Goal: Transaction & Acquisition: Purchase product/service

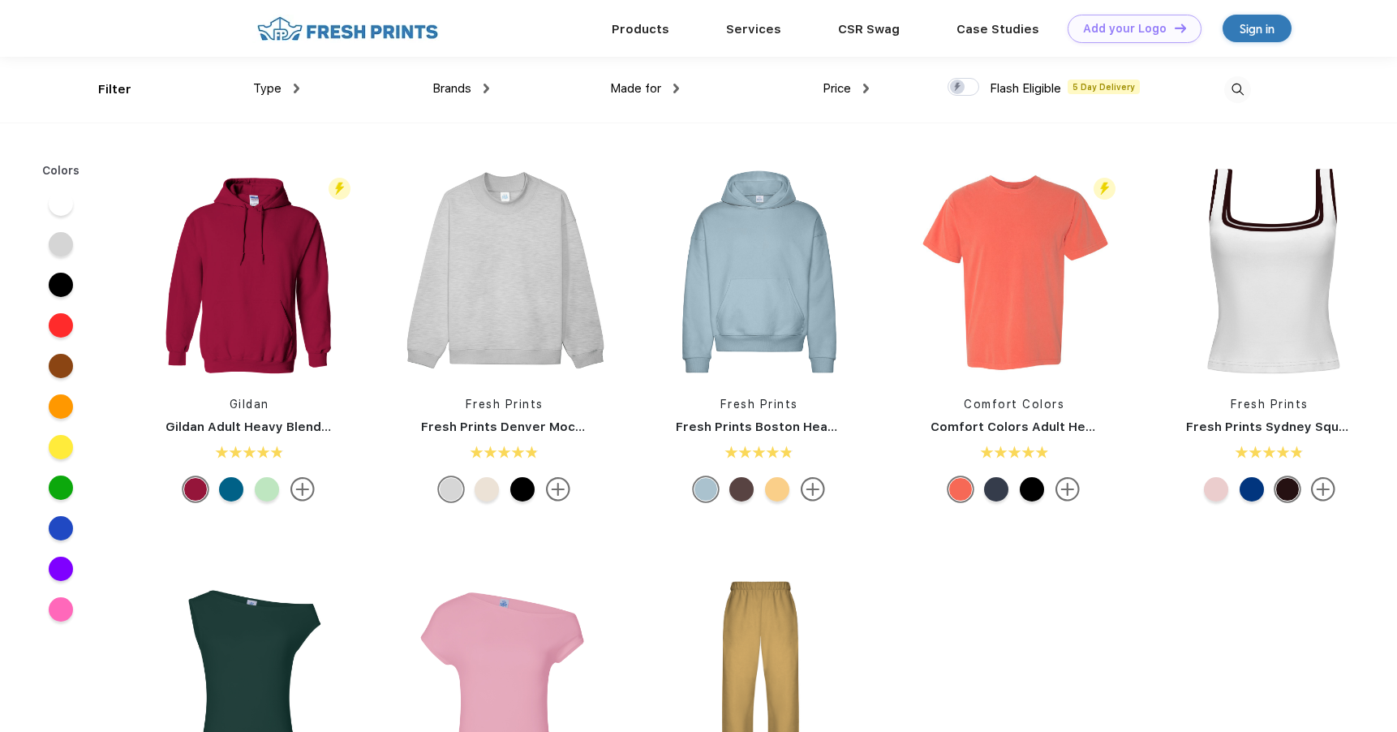
scroll to position [1, 0]
click at [460, 86] on span "Brands" at bounding box center [451, 87] width 39 height 15
click at [488, 88] on img at bounding box center [486, 88] width 6 height 10
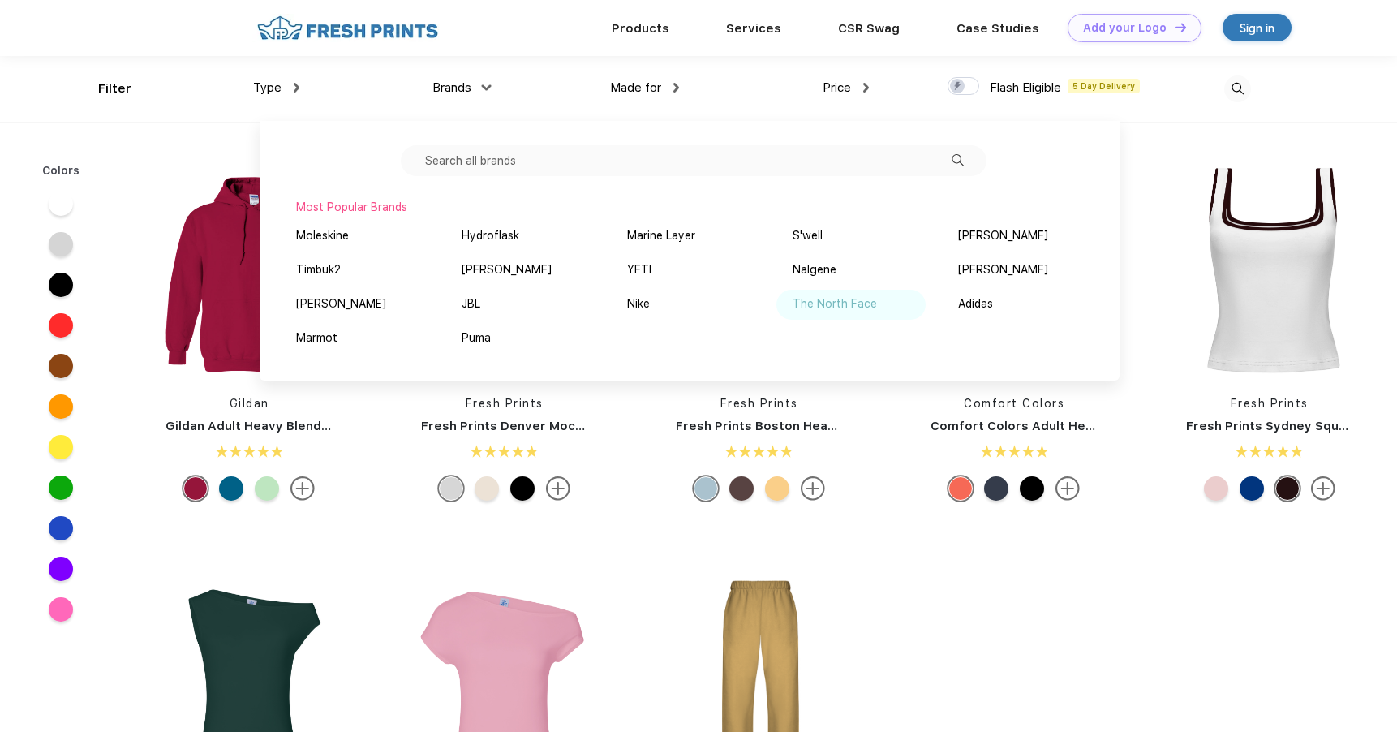
click at [834, 305] on div "The North Face" at bounding box center [835, 303] width 84 height 17
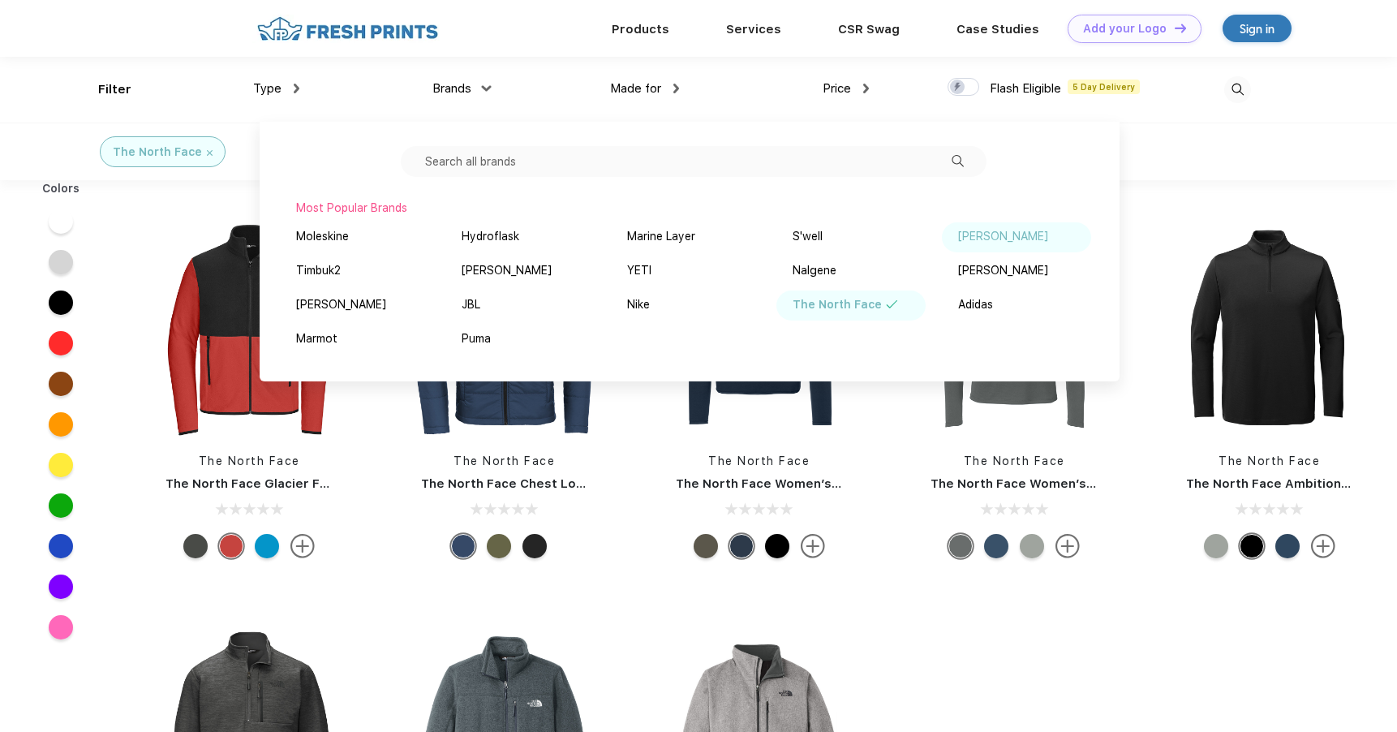
click at [1001, 235] on div "Vineyard Vines" at bounding box center [1003, 236] width 90 height 17
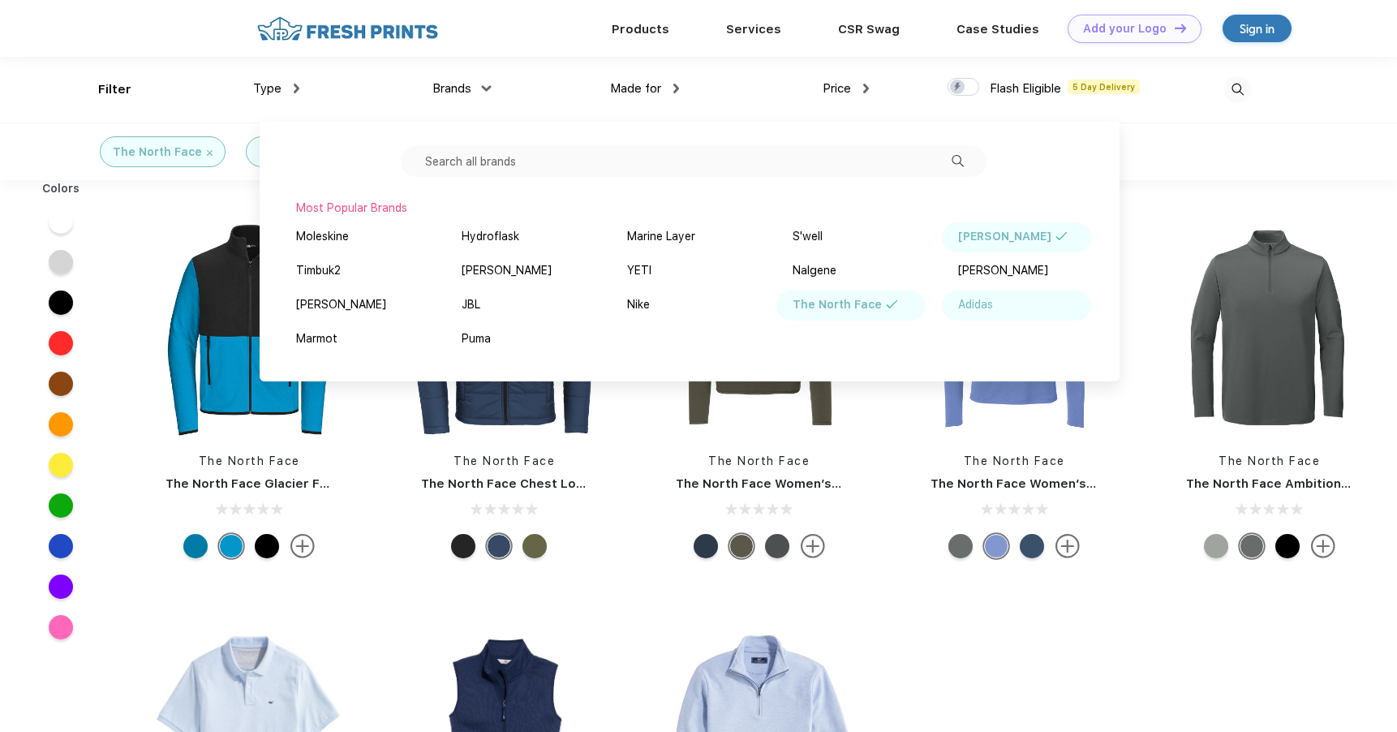
click at [987, 301] on div "Adidas" at bounding box center [975, 304] width 35 height 17
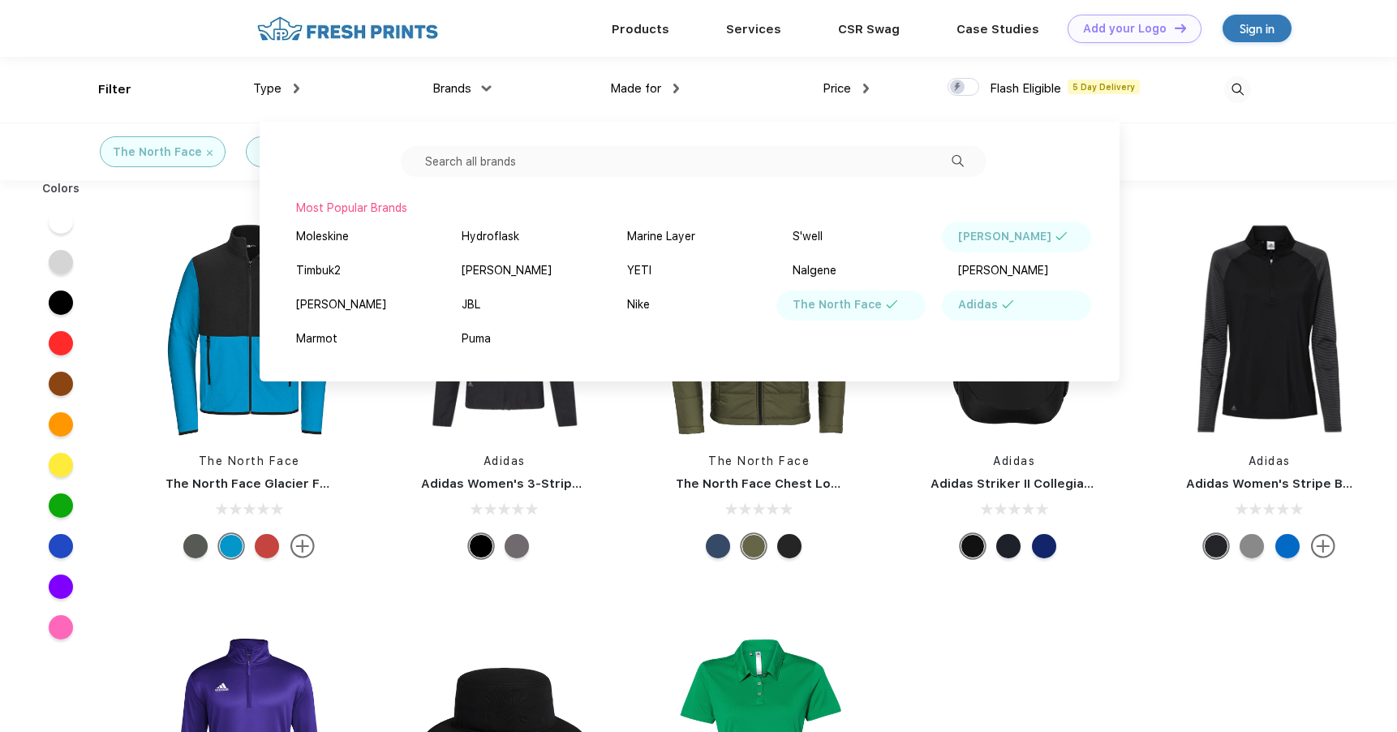
click at [1167, 143] on div "The North Face Vineyard Vines Adidas" at bounding box center [698, 151] width 1397 height 58
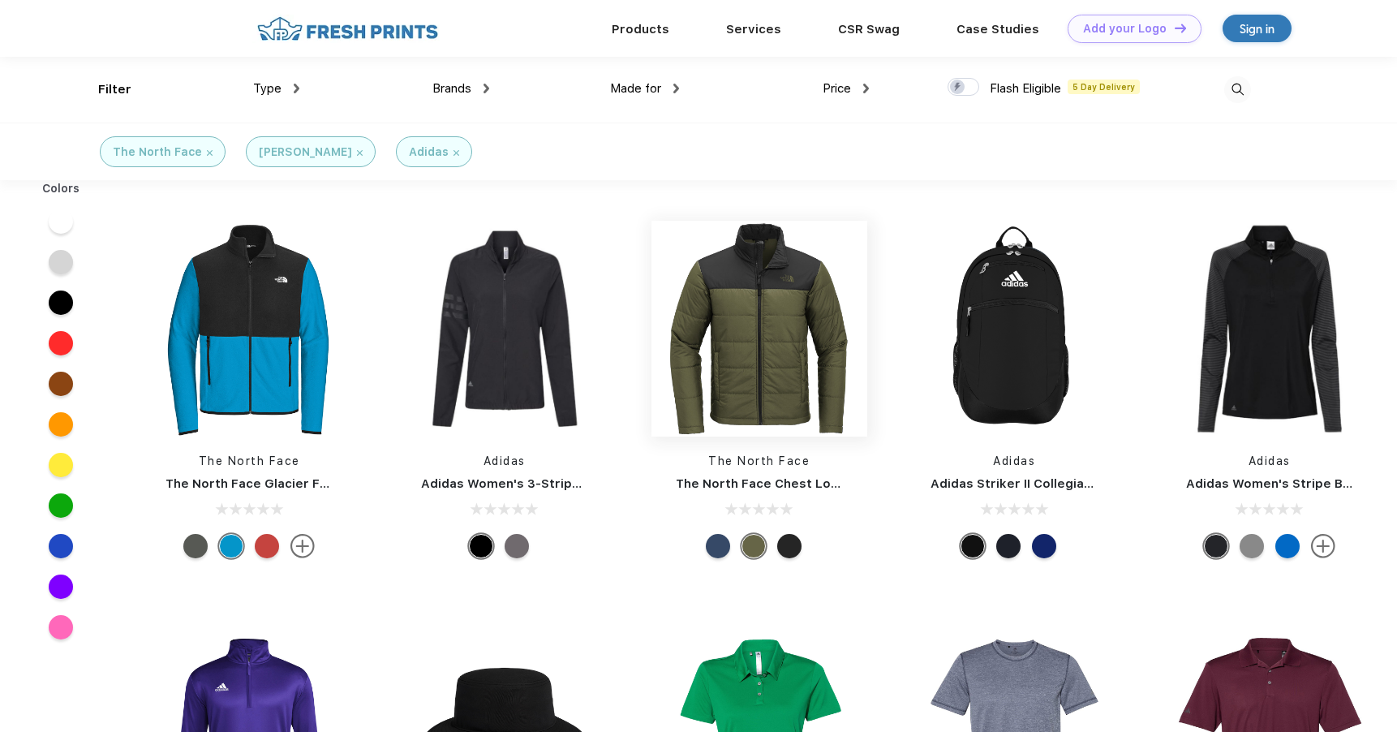
click at [764, 316] on img at bounding box center [759, 329] width 216 height 216
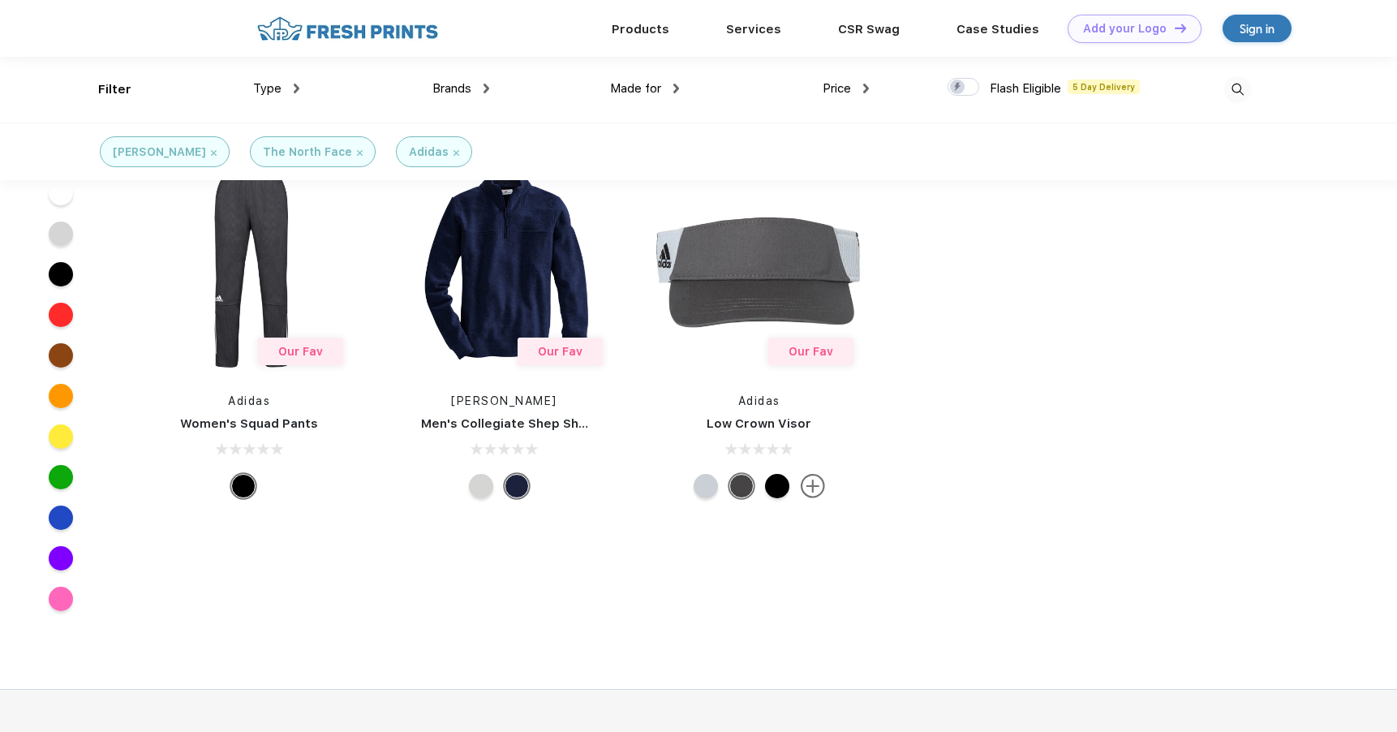
scroll to position [10499, 0]
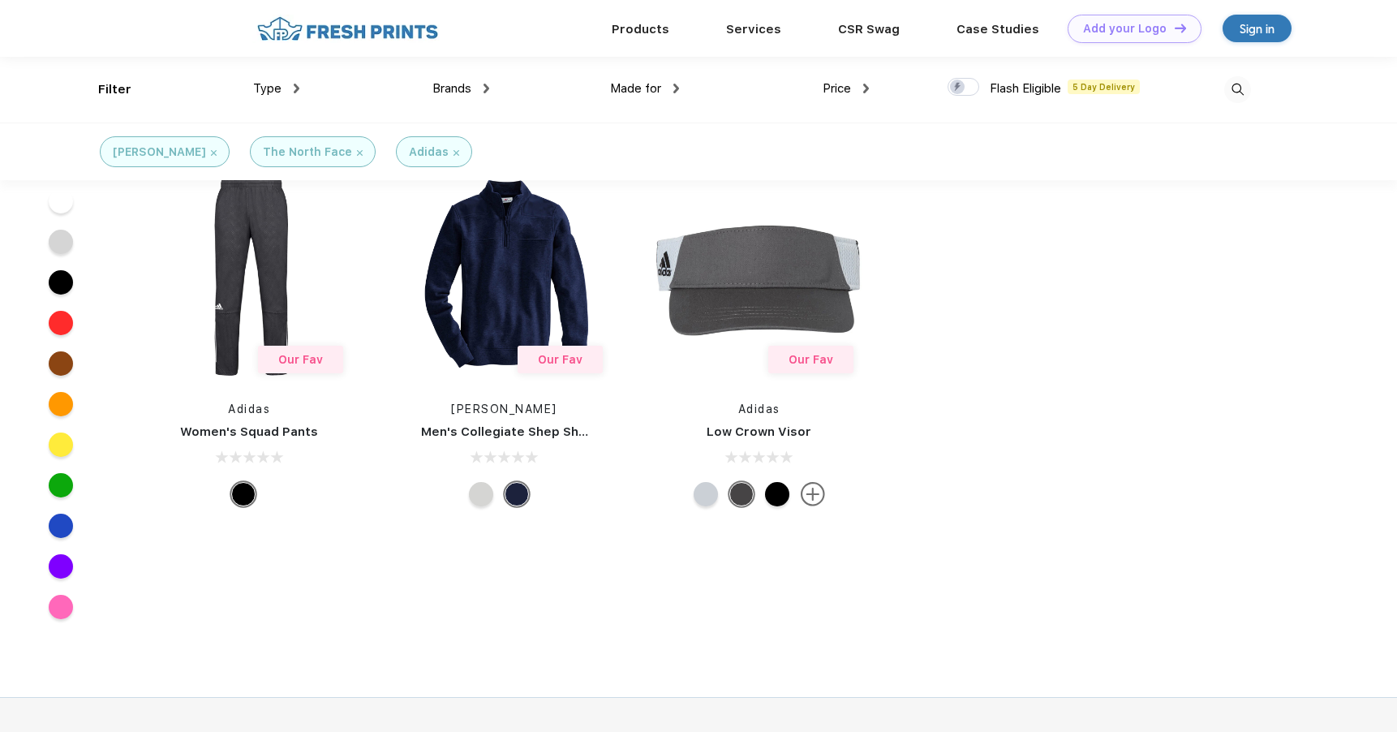
click at [453, 152] on img at bounding box center [456, 153] width 6 height 6
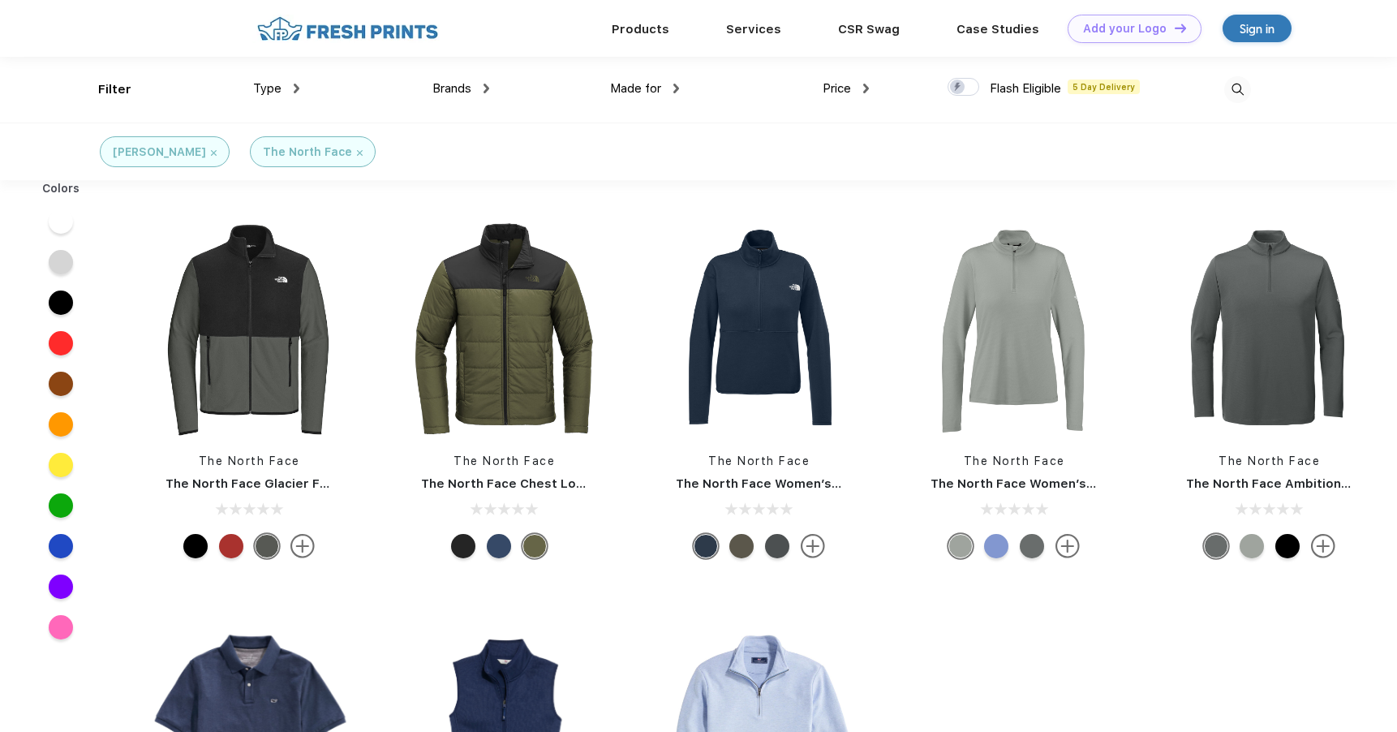
click at [357, 152] on img at bounding box center [360, 153] width 6 height 6
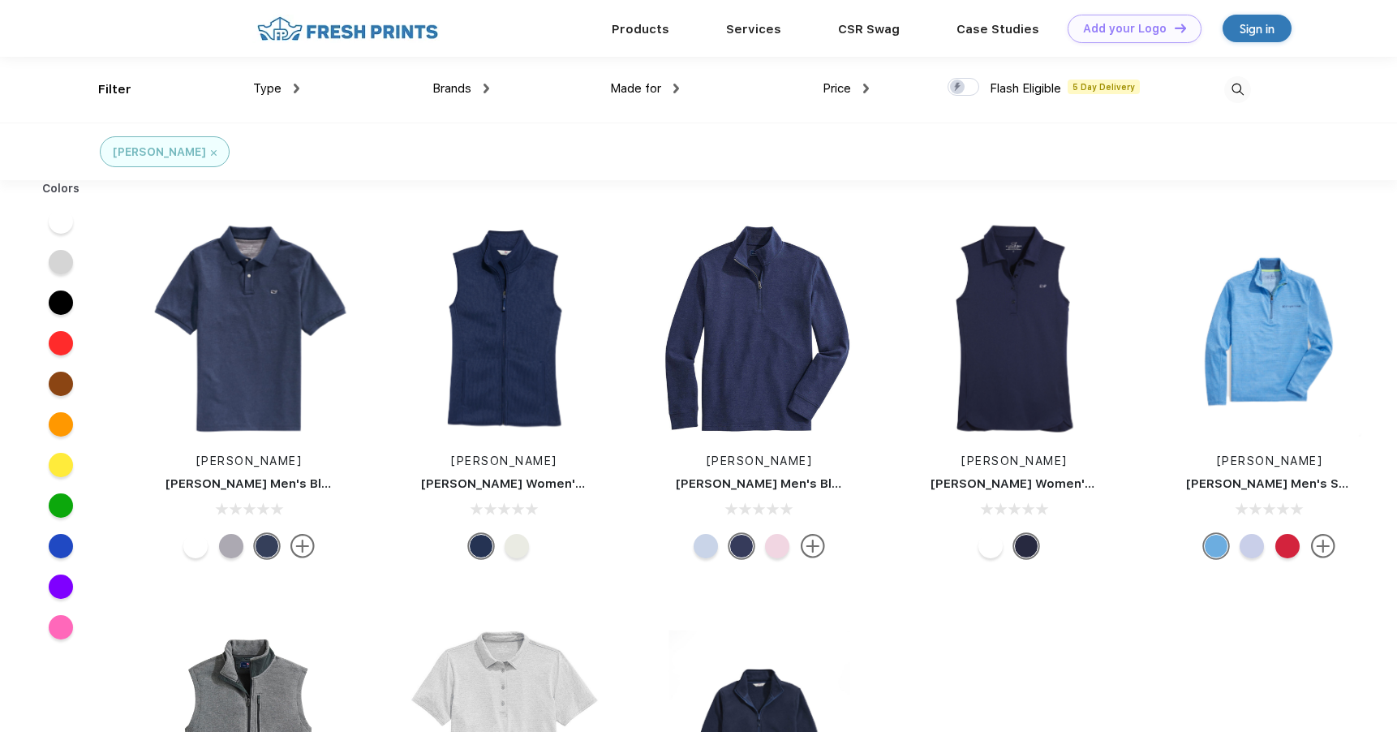
click at [211, 153] on img at bounding box center [214, 153] width 6 height 6
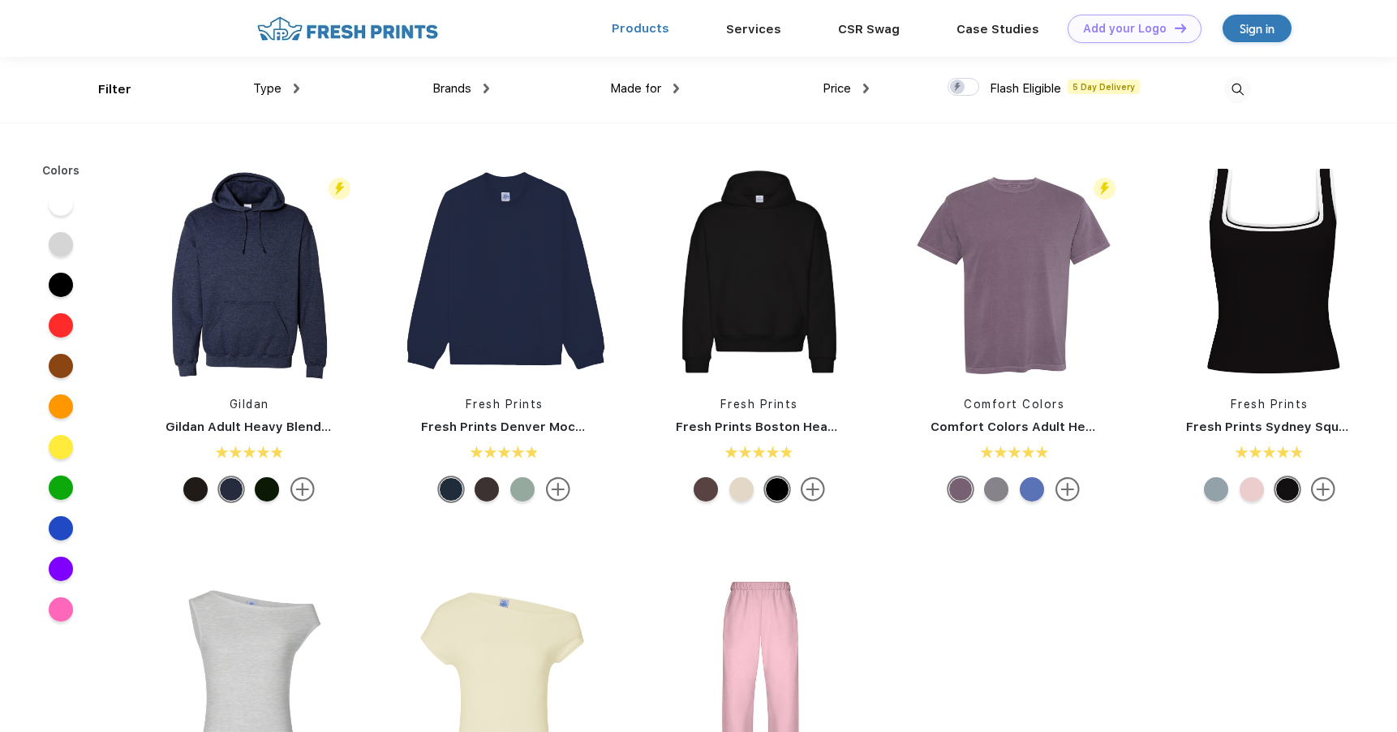
click at [655, 27] on link "Products" at bounding box center [641, 28] width 58 height 15
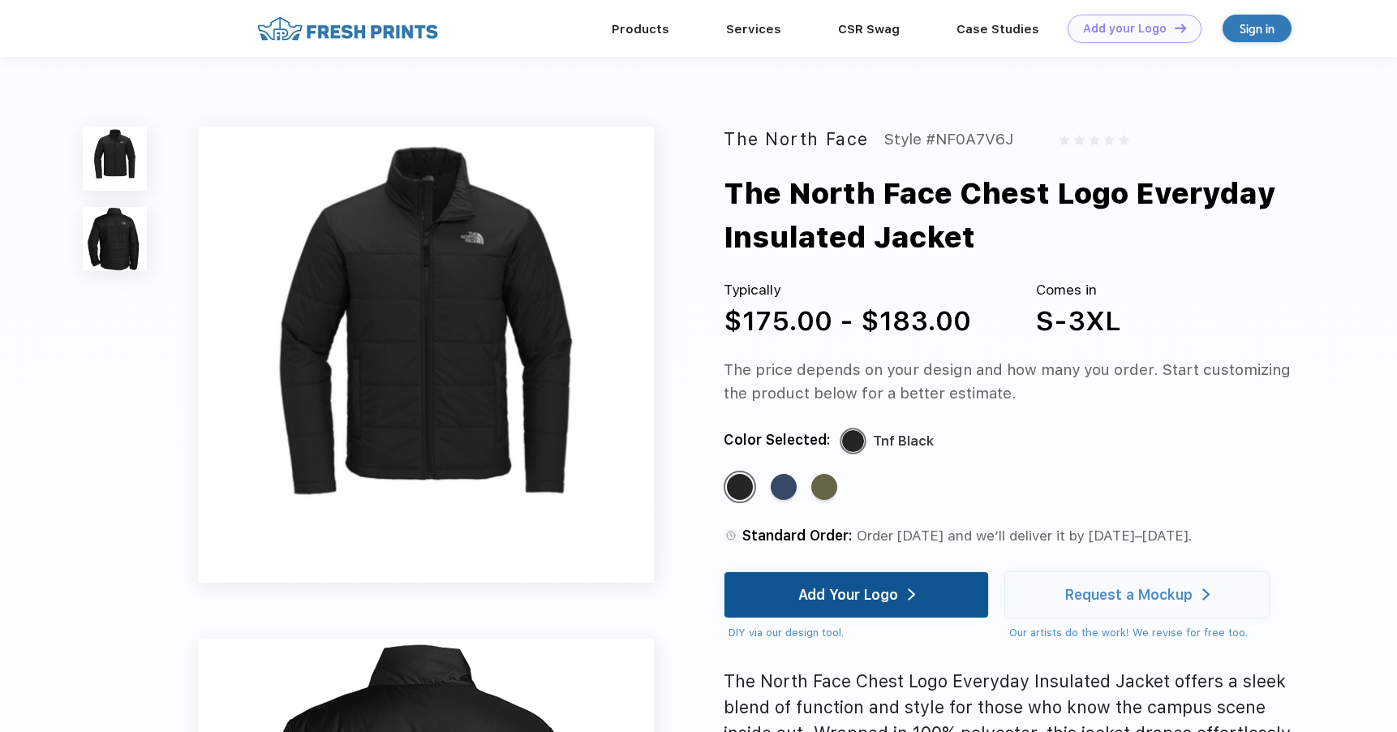
click at [871, 599] on div "Add Your Logo" at bounding box center [848, 594] width 100 height 16
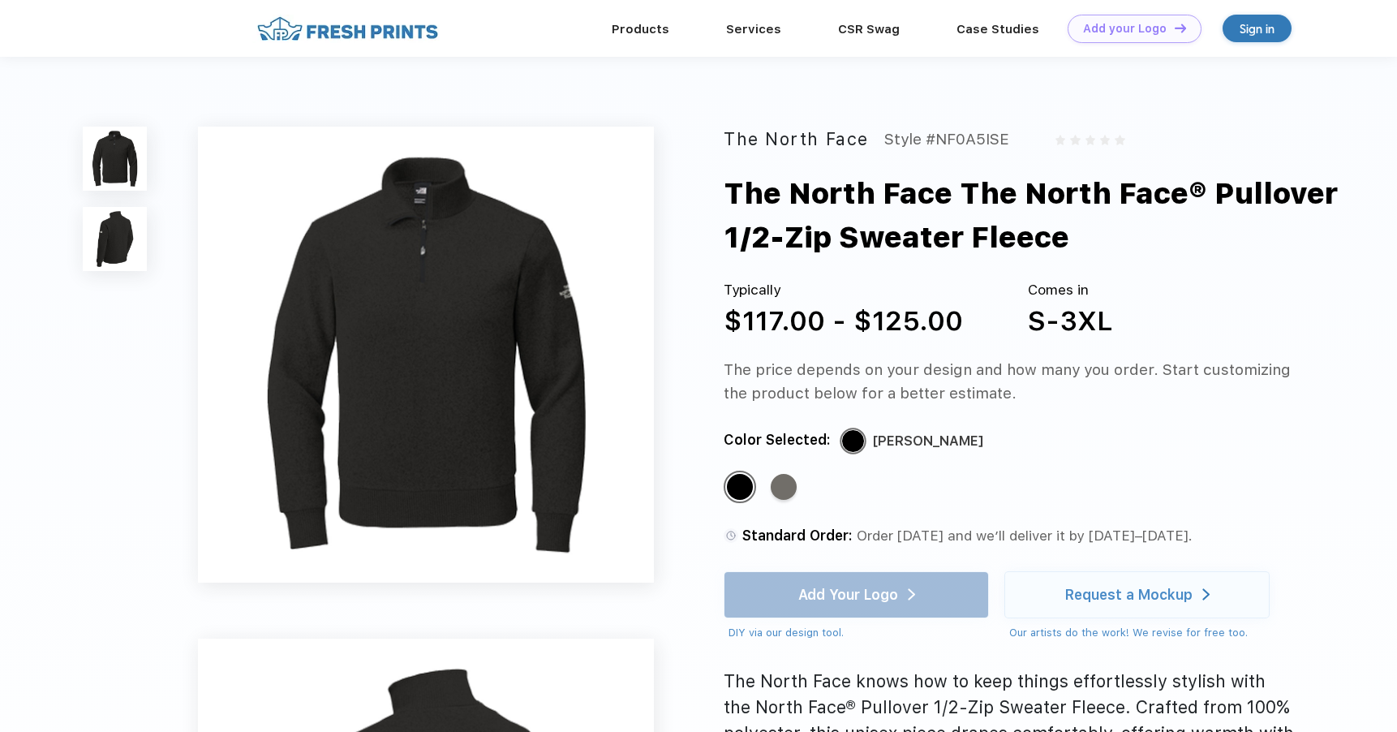
click at [125, 221] on img at bounding box center [115, 239] width 64 height 64
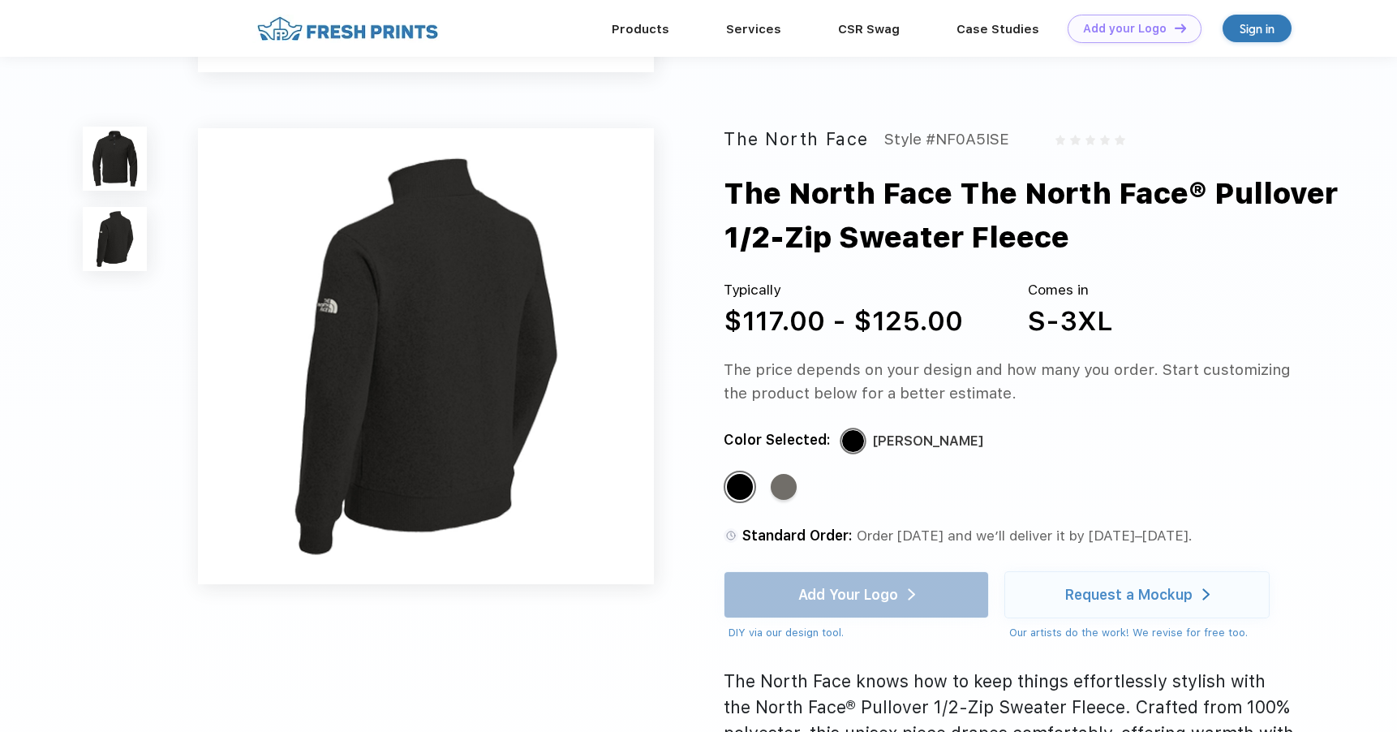
scroll to position [470, 0]
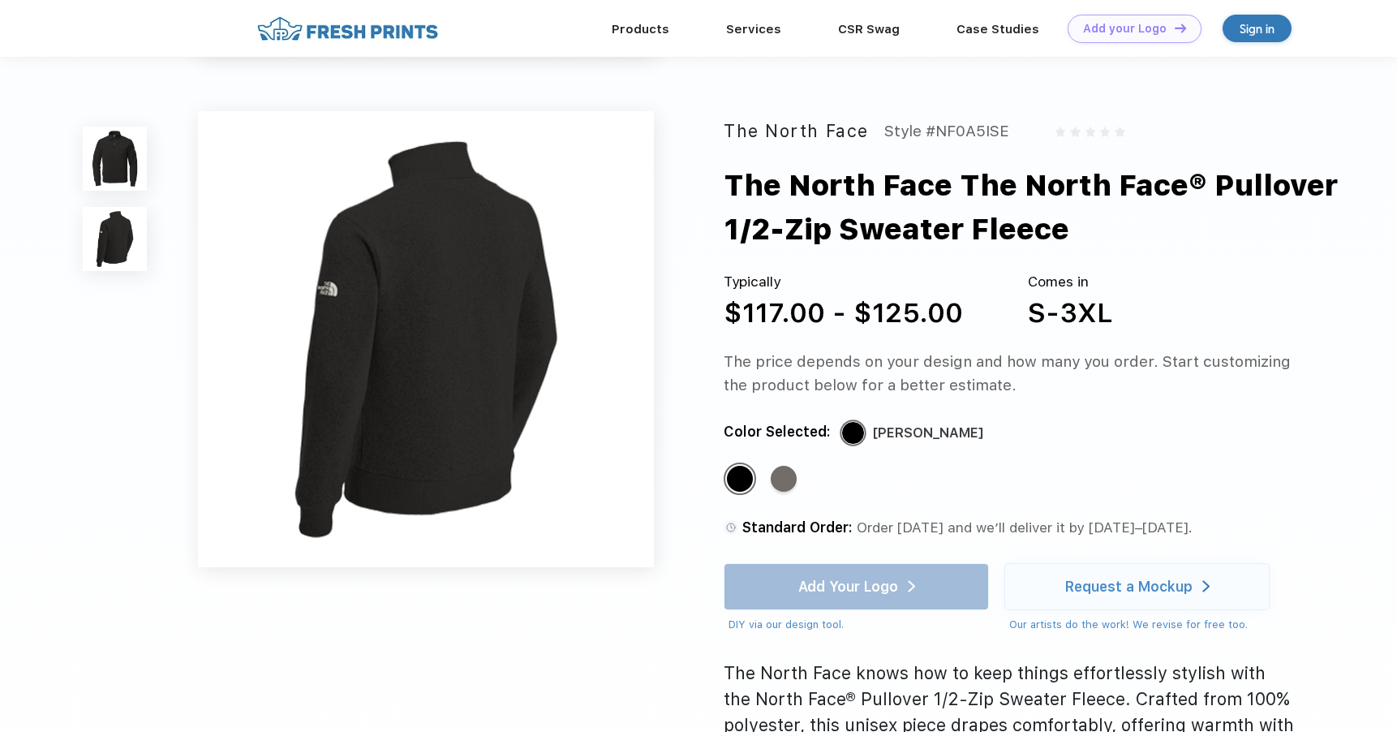
click at [118, 145] on img at bounding box center [115, 159] width 64 height 64
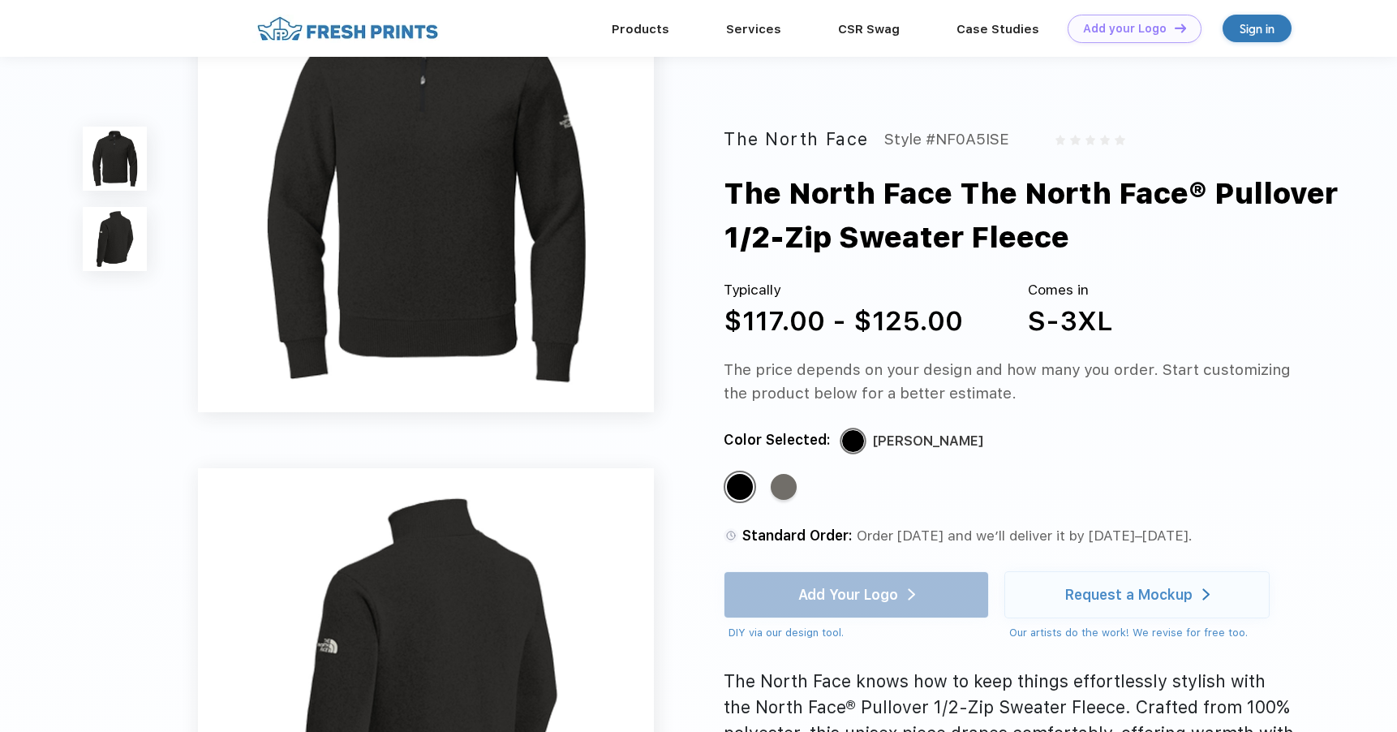
scroll to position [132, 0]
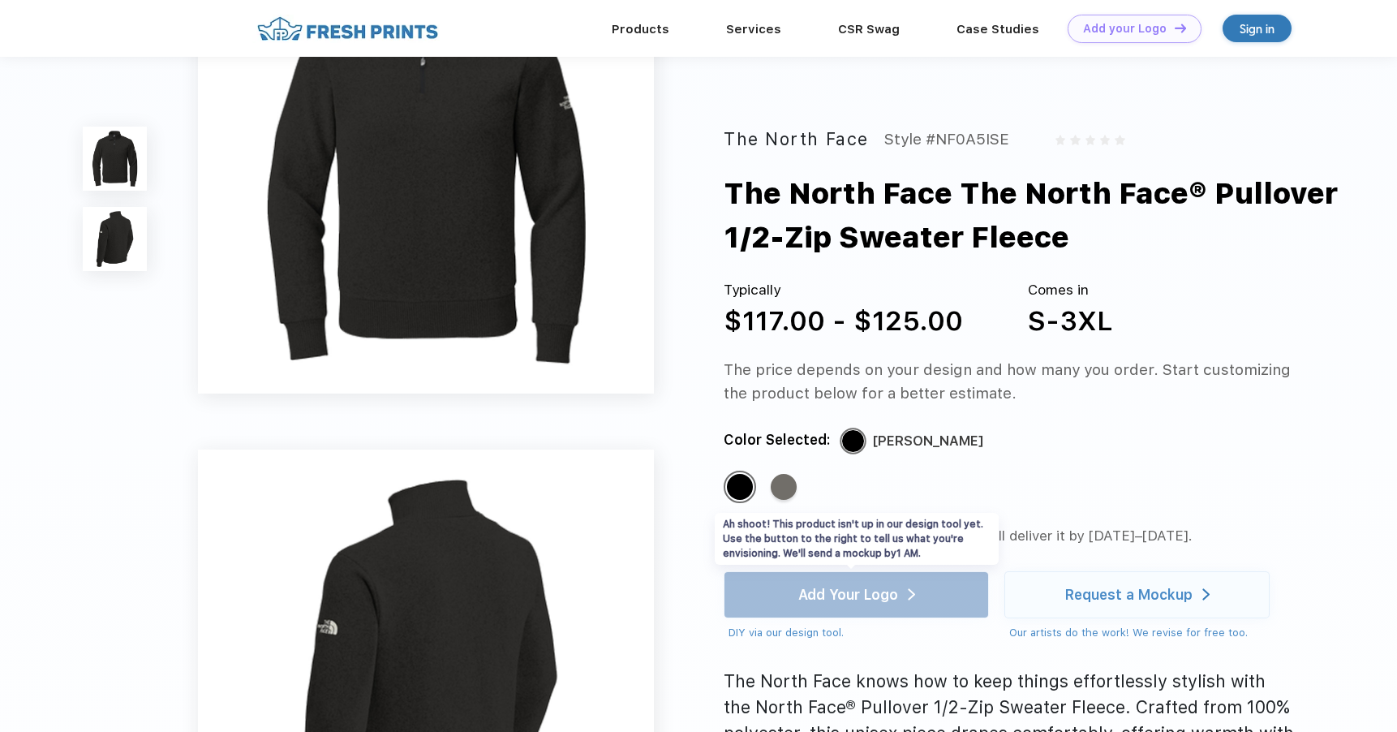
click at [880, 582] on div "Add Your Logo DIY via our design tool. Ah shoot! This product isn't up in our d…" at bounding box center [856, 605] width 265 height 69
click at [857, 437] on div at bounding box center [853, 441] width 24 height 24
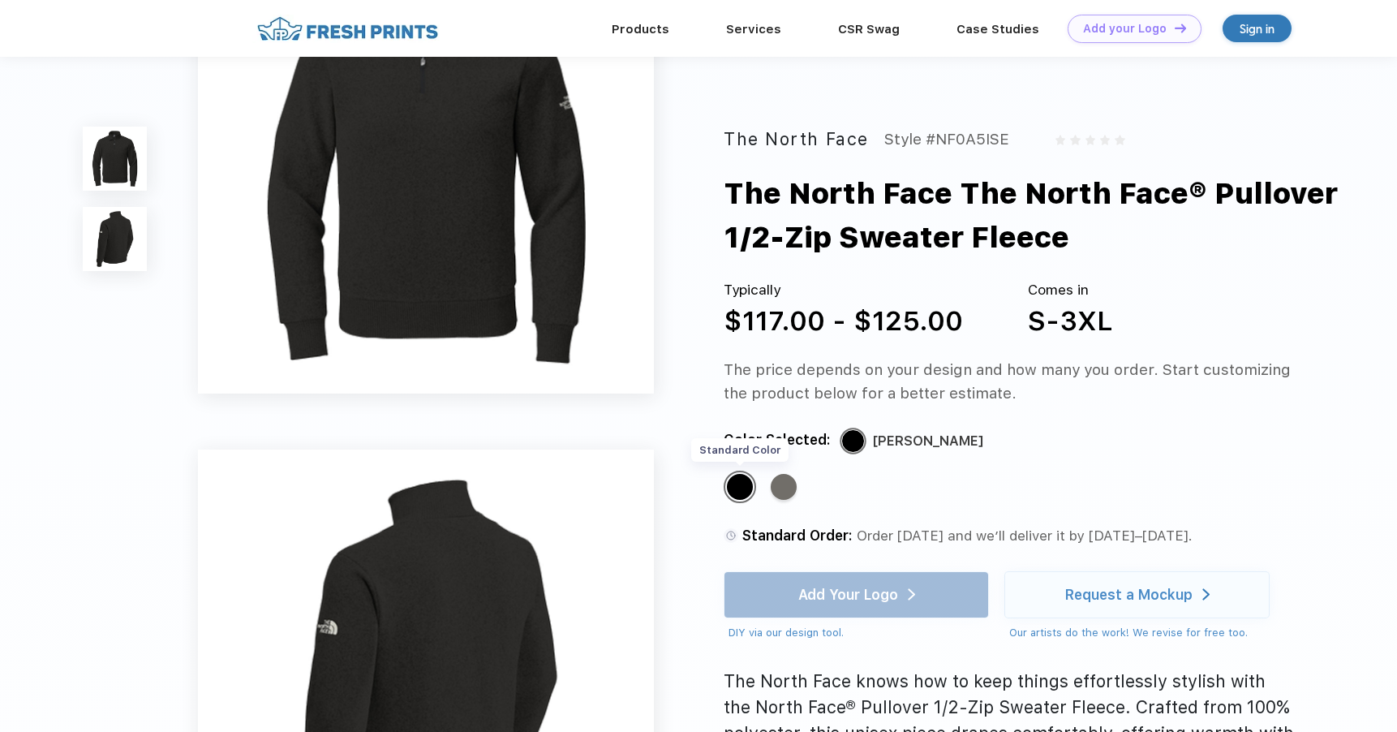
click at [737, 488] on div "Standard Color" at bounding box center [740, 487] width 26 height 26
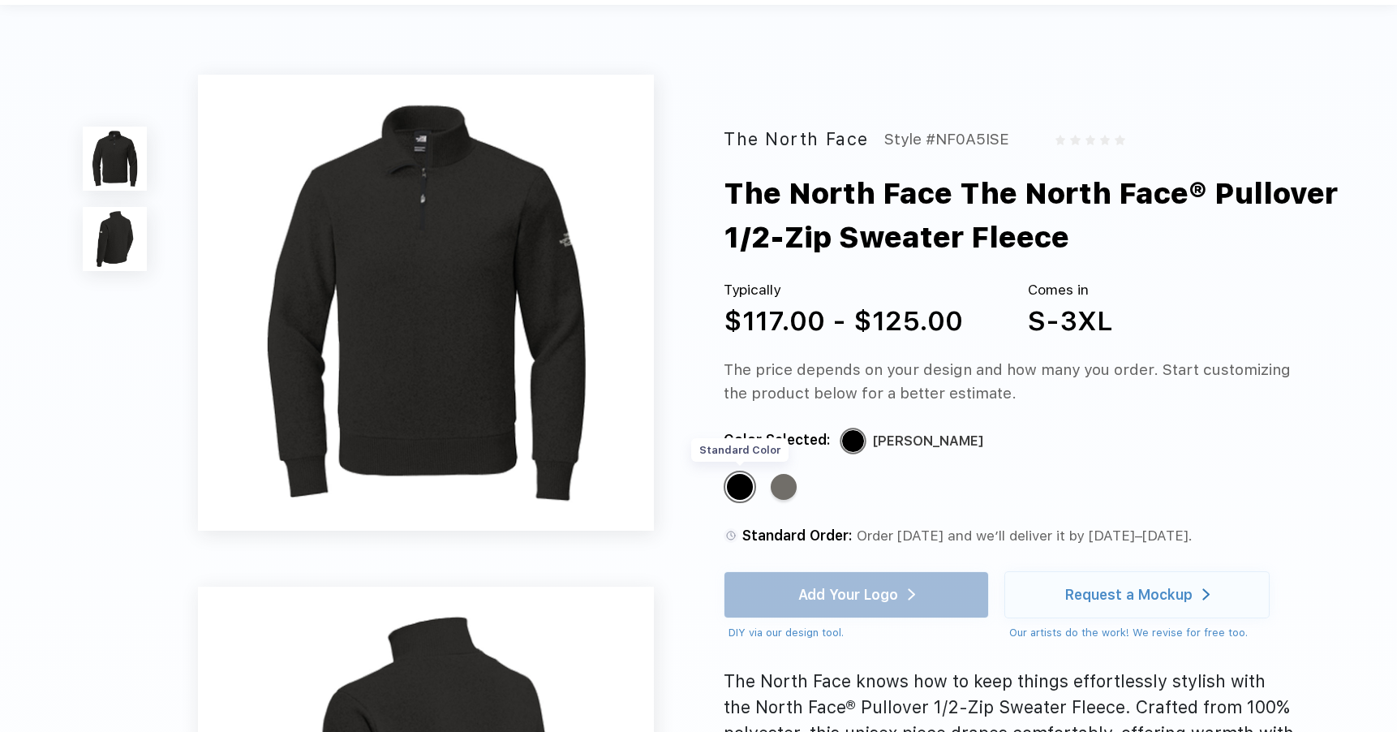
scroll to position [0, 0]
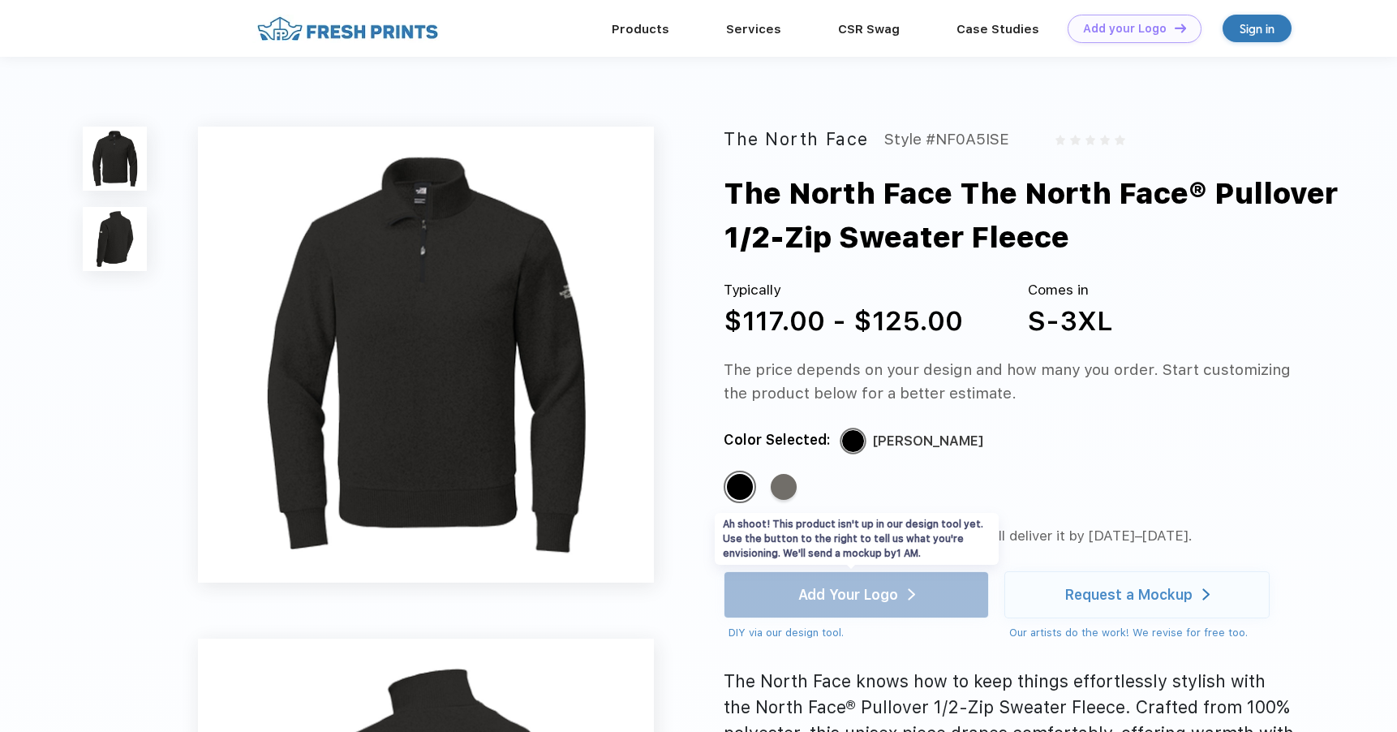
click at [834, 611] on div "Add Your Logo DIY via our design tool. Ah shoot! This product isn't up in our d…" at bounding box center [856, 605] width 265 height 69
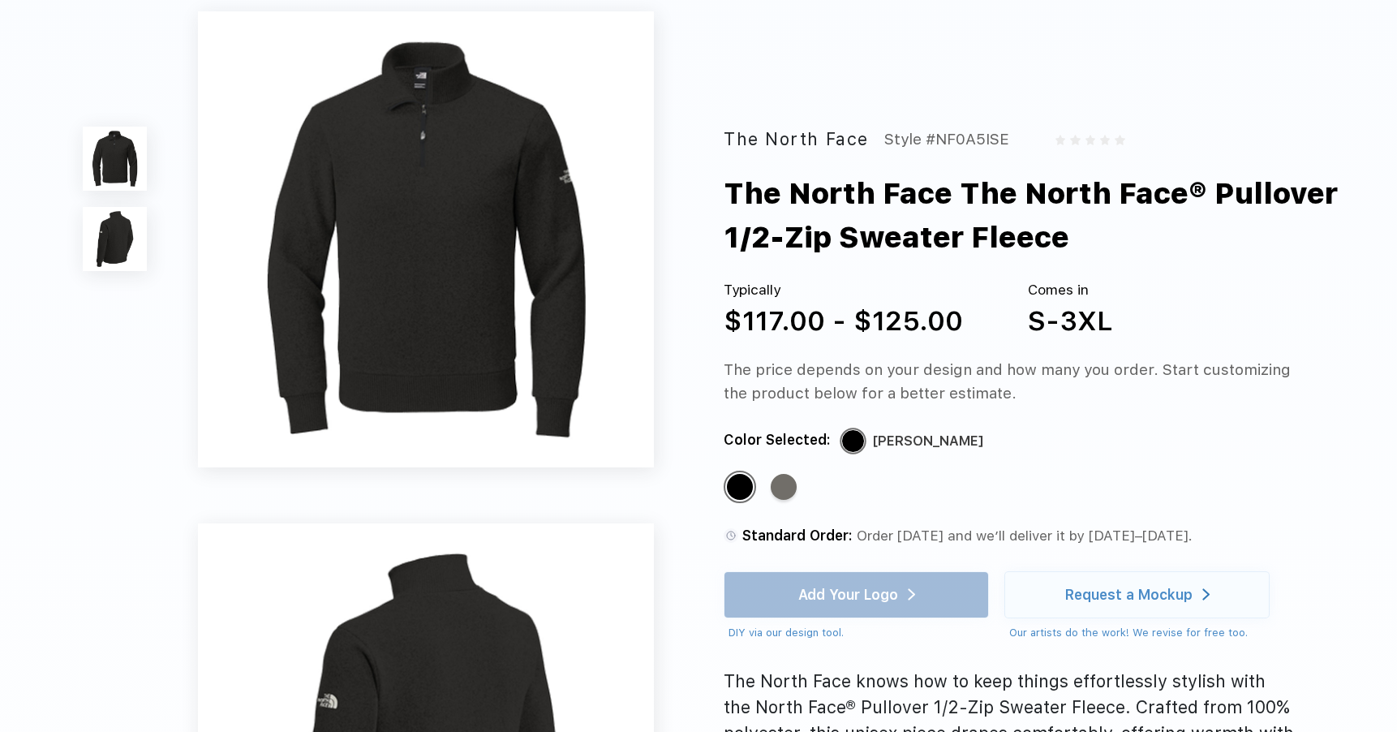
scroll to position [625, 0]
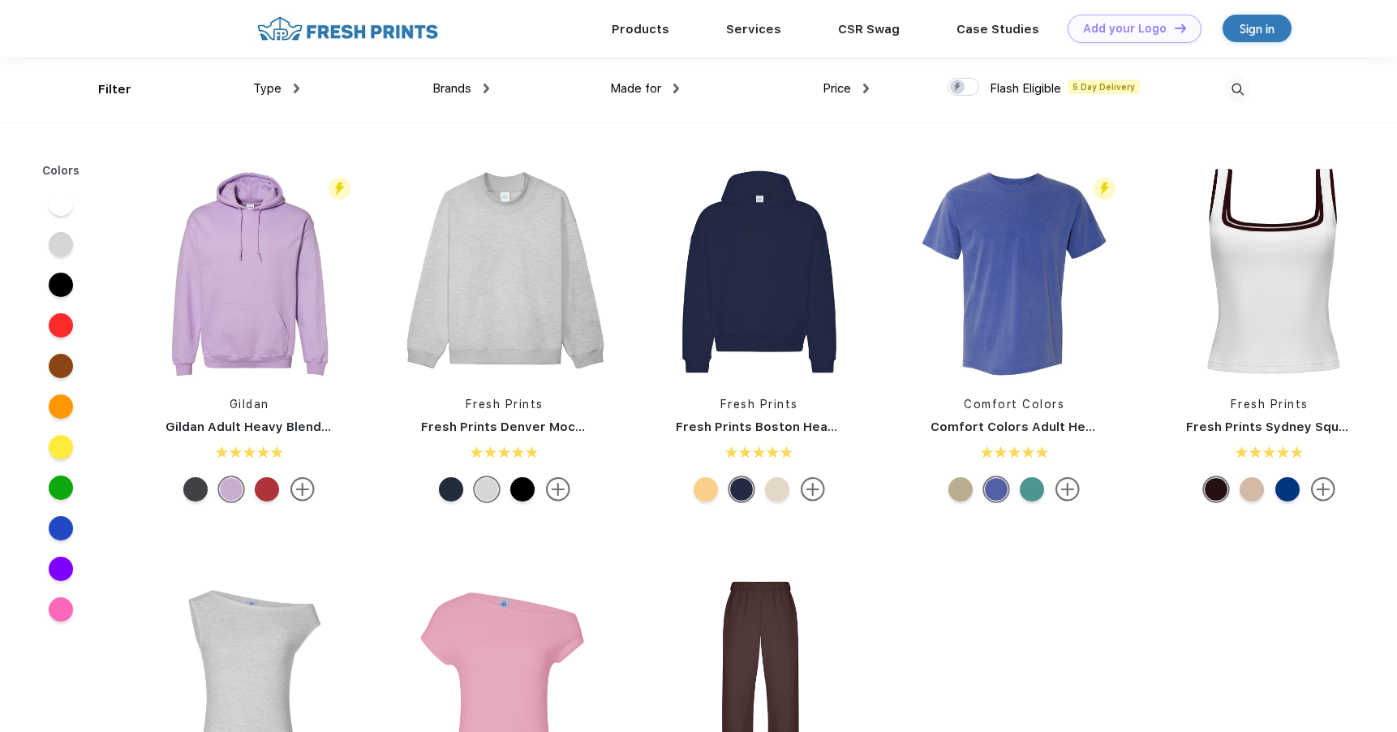
scroll to position [1, 0]
click at [294, 93] on div "Type" at bounding box center [276, 88] width 46 height 19
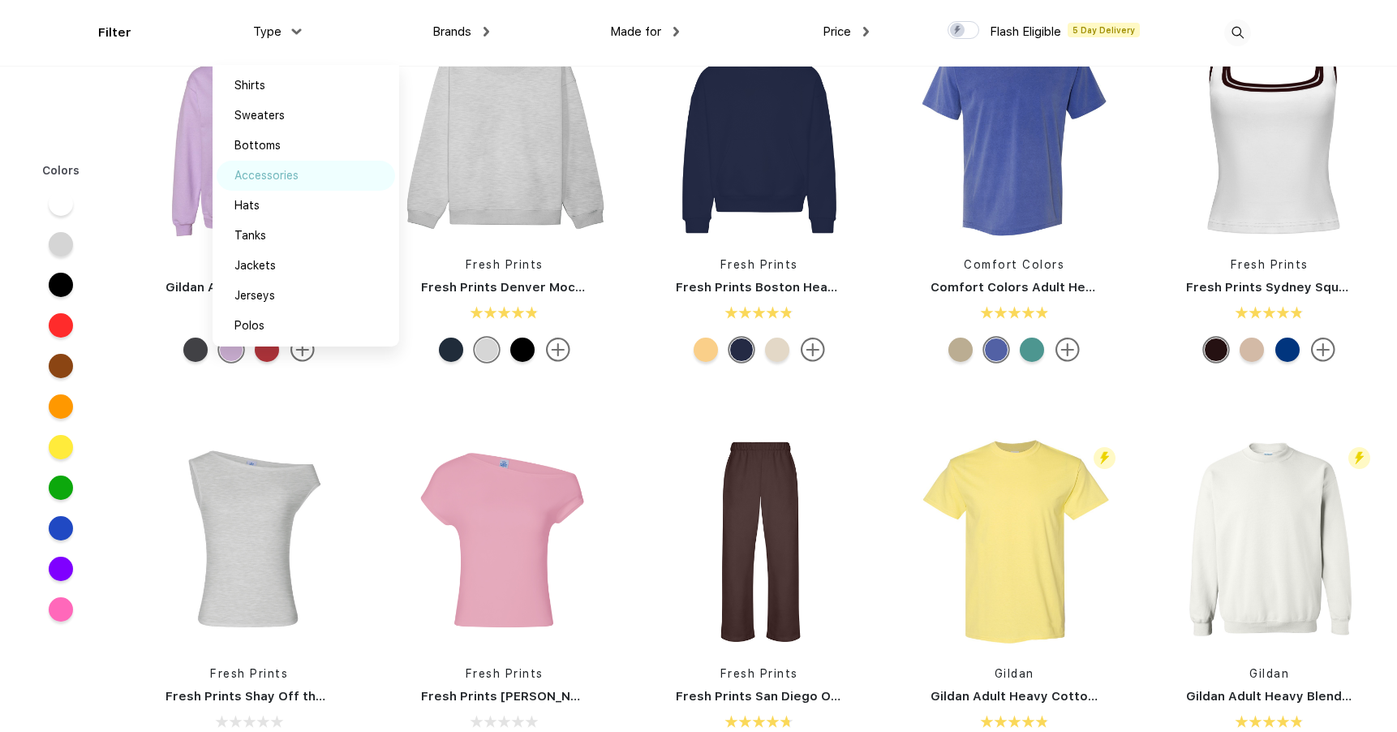
scroll to position [79, 0]
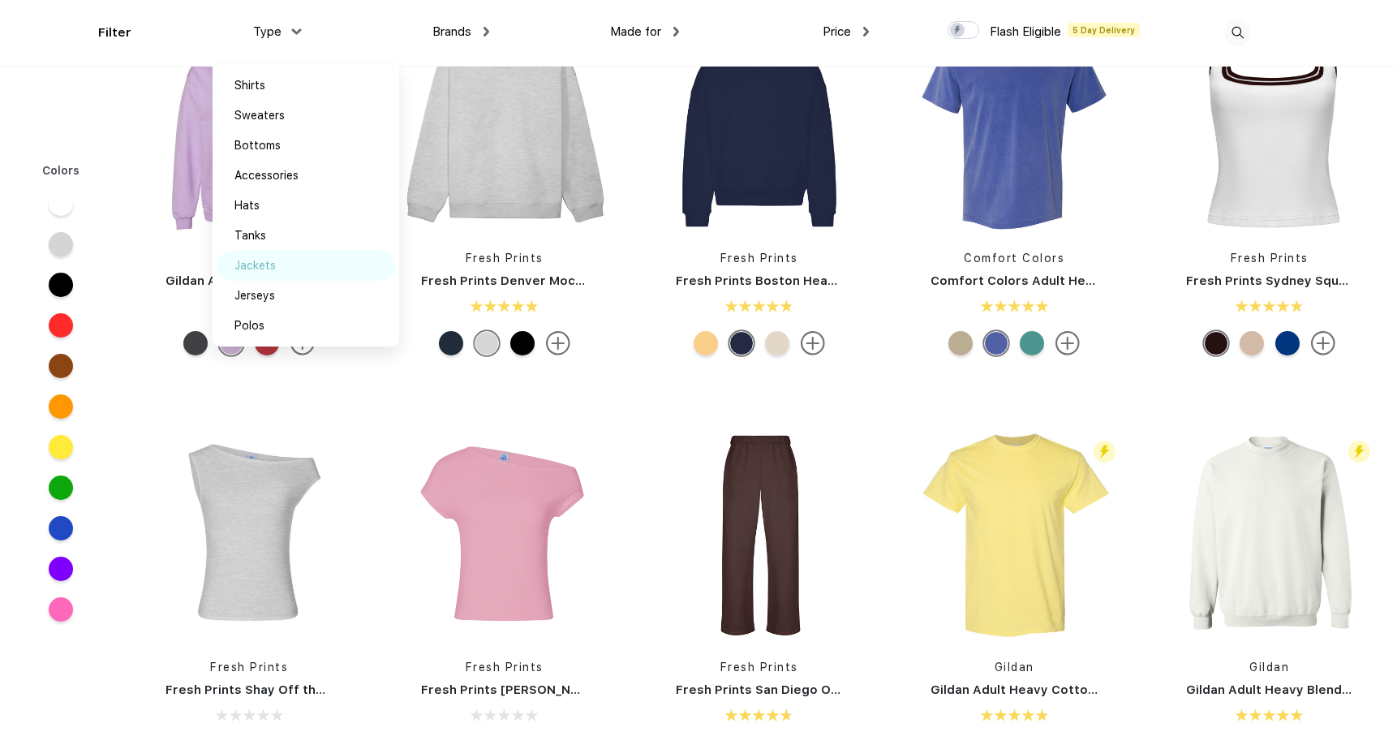
click at [253, 265] on div "Jackets" at bounding box center [254, 265] width 41 height 17
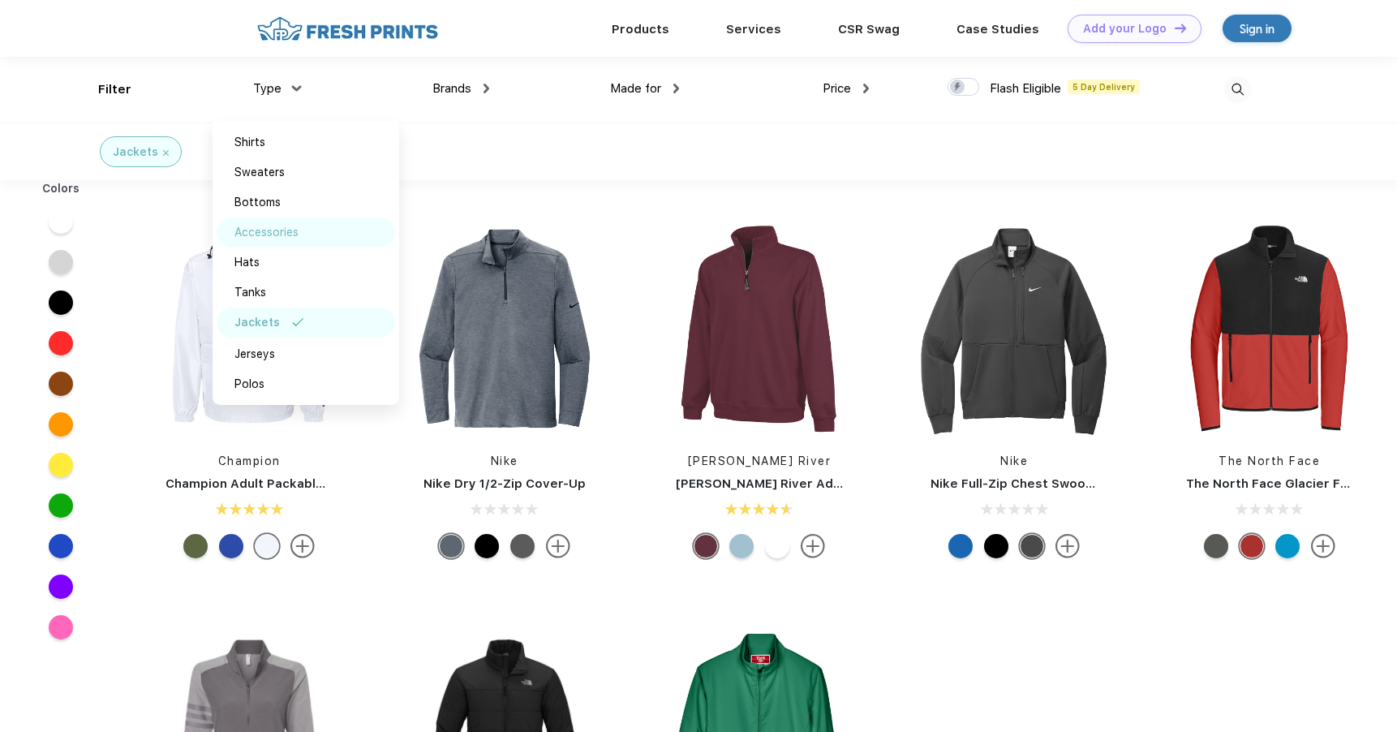
click at [286, 238] on div "Accessories" at bounding box center [266, 232] width 64 height 17
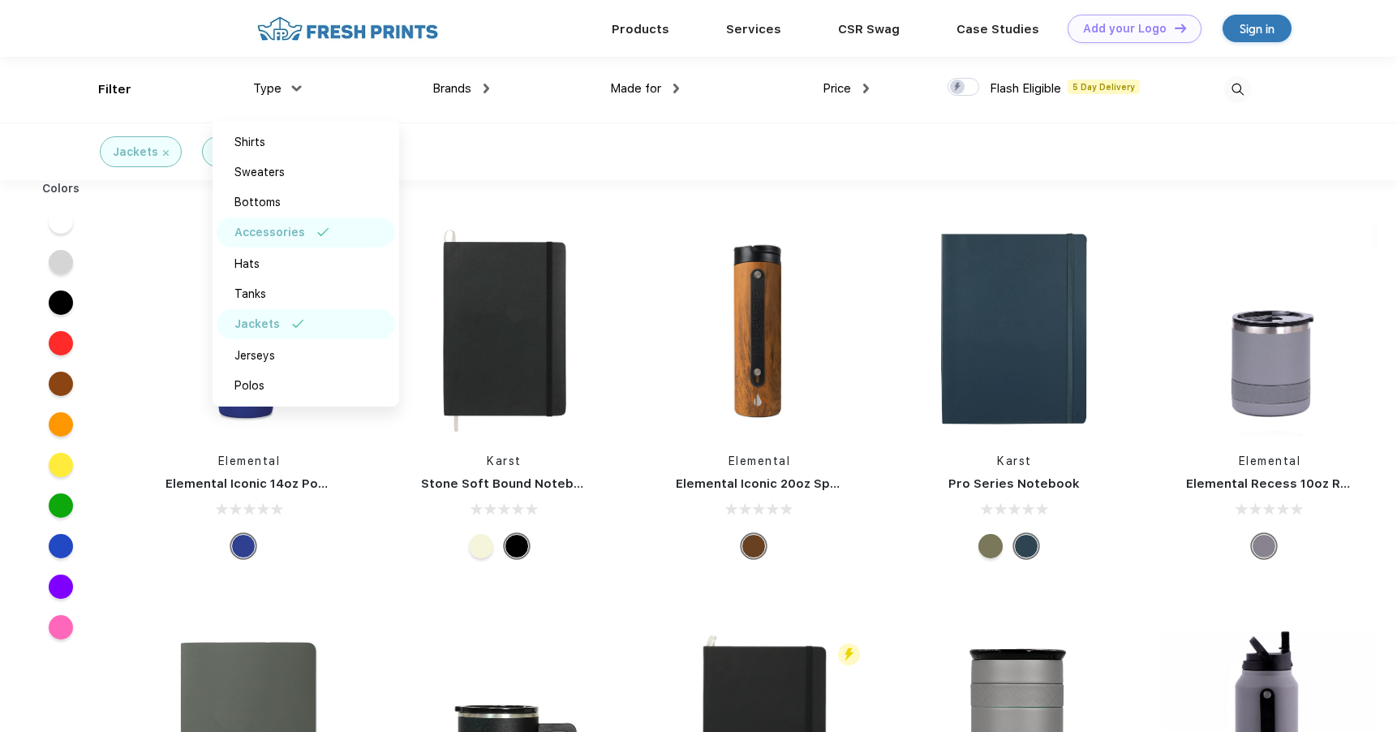
click at [663, 146] on div "Jackets Accessories" at bounding box center [698, 151] width 1397 height 58
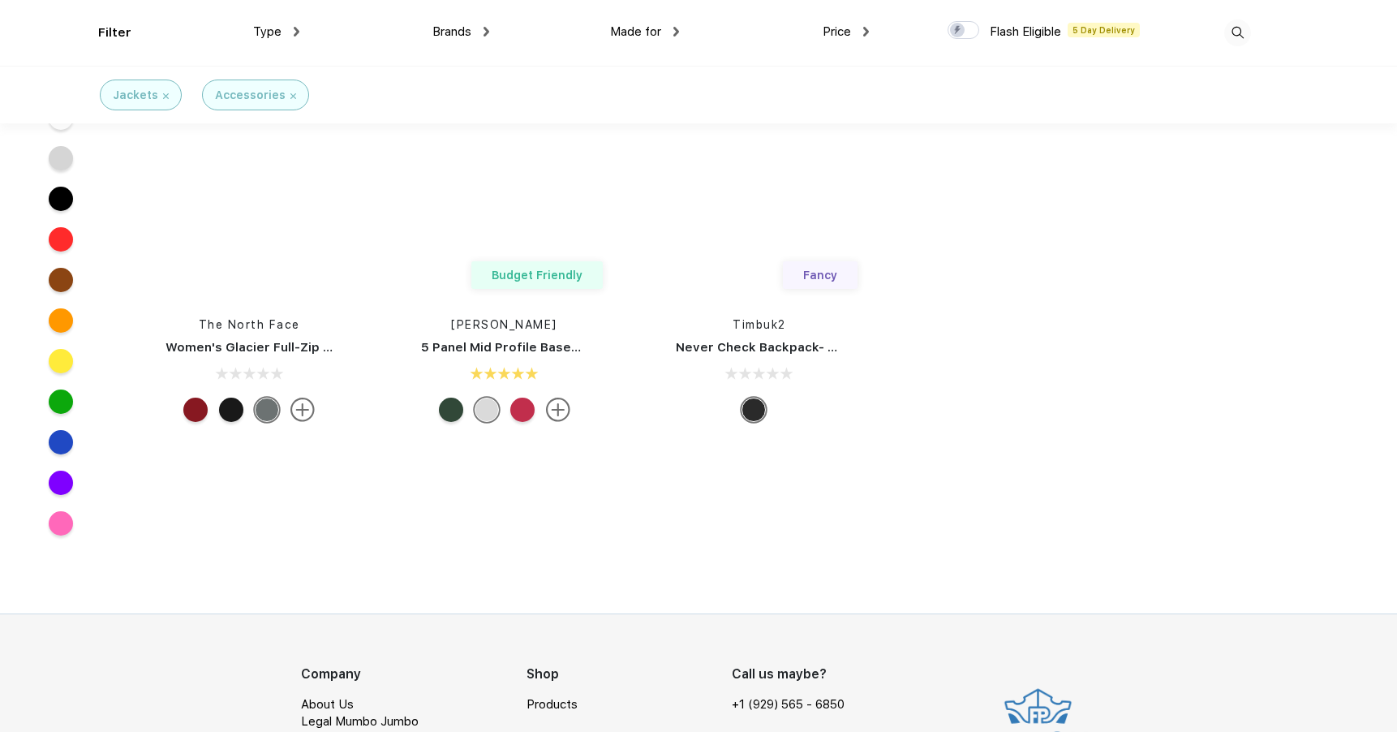
scroll to position [54562, 0]
